Goal: Register for event/course

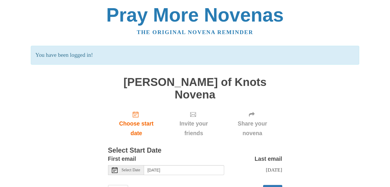
scroll to position [15, 0]
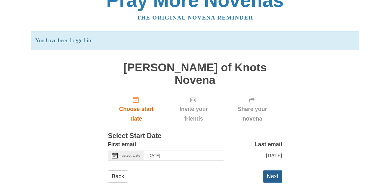
click at [274, 170] on button "Next" at bounding box center [272, 176] width 19 height 12
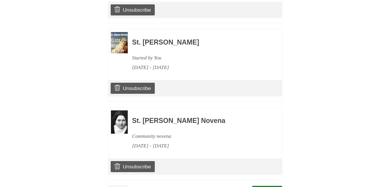
scroll to position [990, 0]
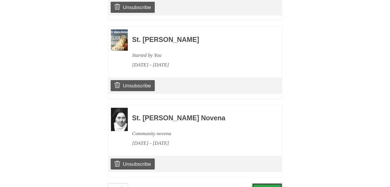
click at [267, 183] on link "Continue" at bounding box center [267, 189] width 30 height 12
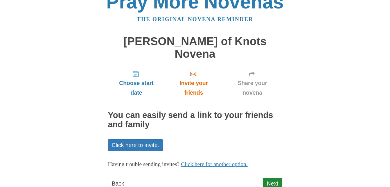
scroll to position [20, 0]
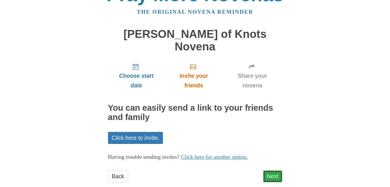
click at [274, 170] on link "Next" at bounding box center [272, 176] width 19 height 12
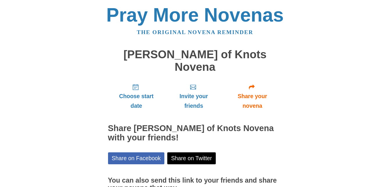
scroll to position [47, 0]
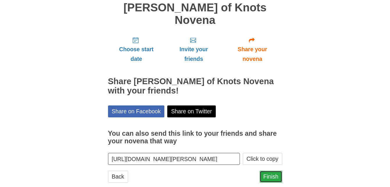
click at [266, 170] on link "Finish" at bounding box center [271, 176] width 23 height 12
